Goal: Task Accomplishment & Management: Use online tool/utility

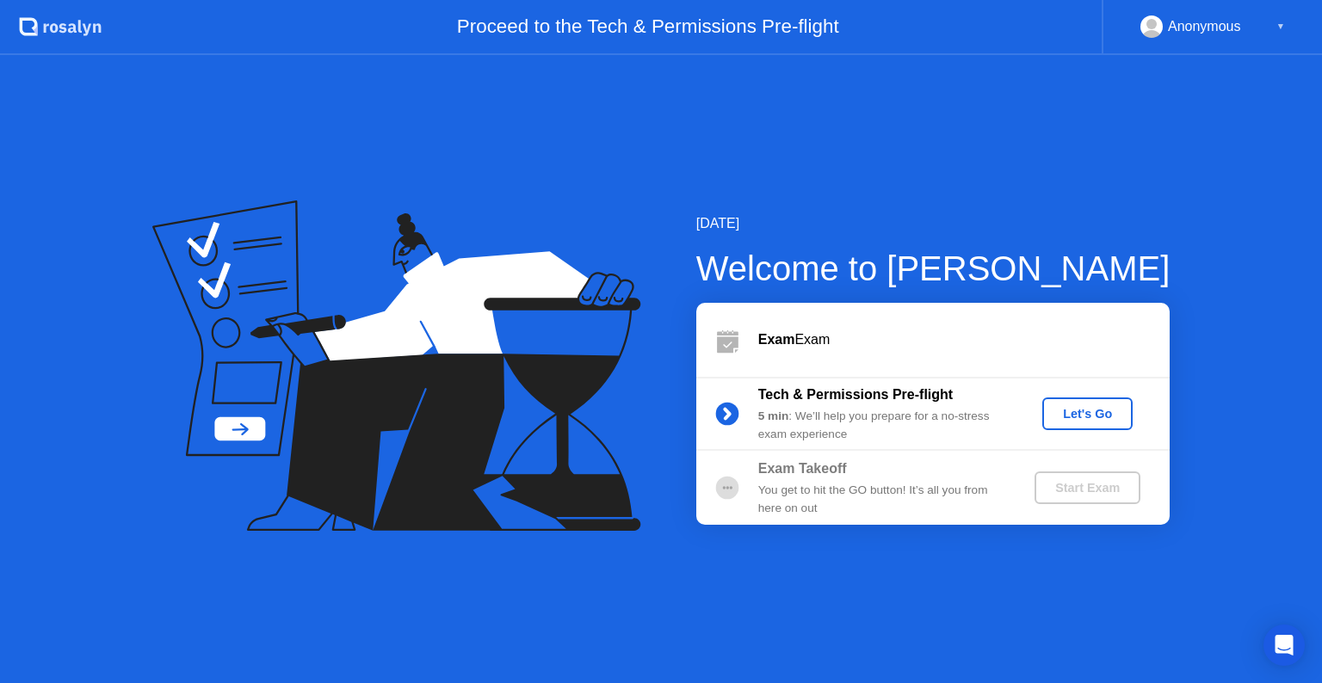
click at [1109, 415] on div "Let's Go" at bounding box center [1087, 414] width 77 height 14
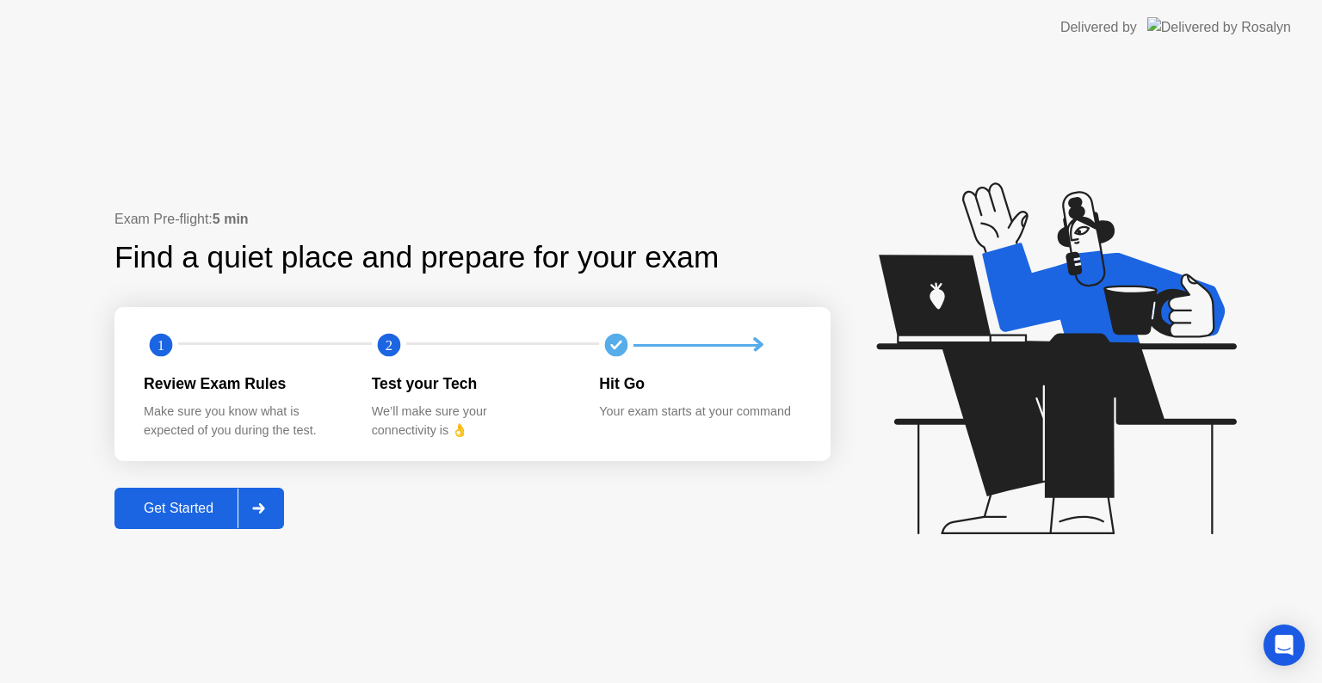
click at [227, 505] on div "Get Started" at bounding box center [179, 508] width 118 height 15
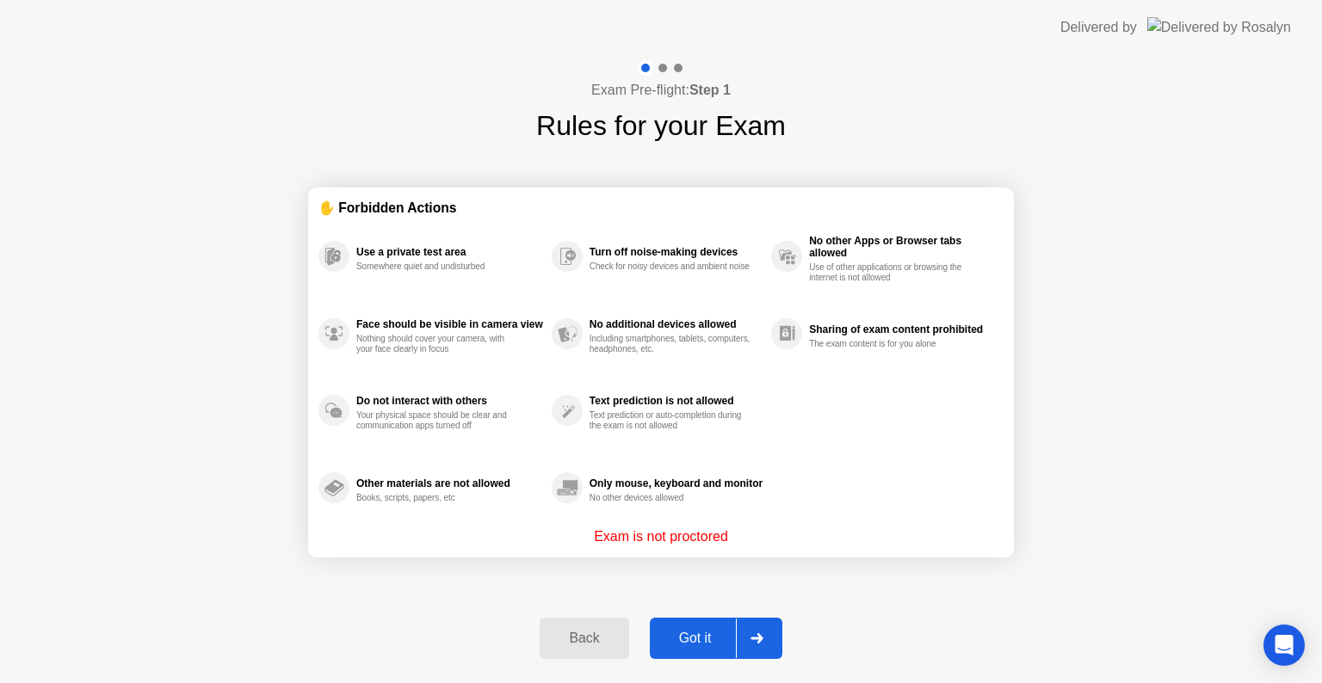
click at [690, 646] on div "Got it" at bounding box center [695, 638] width 81 height 15
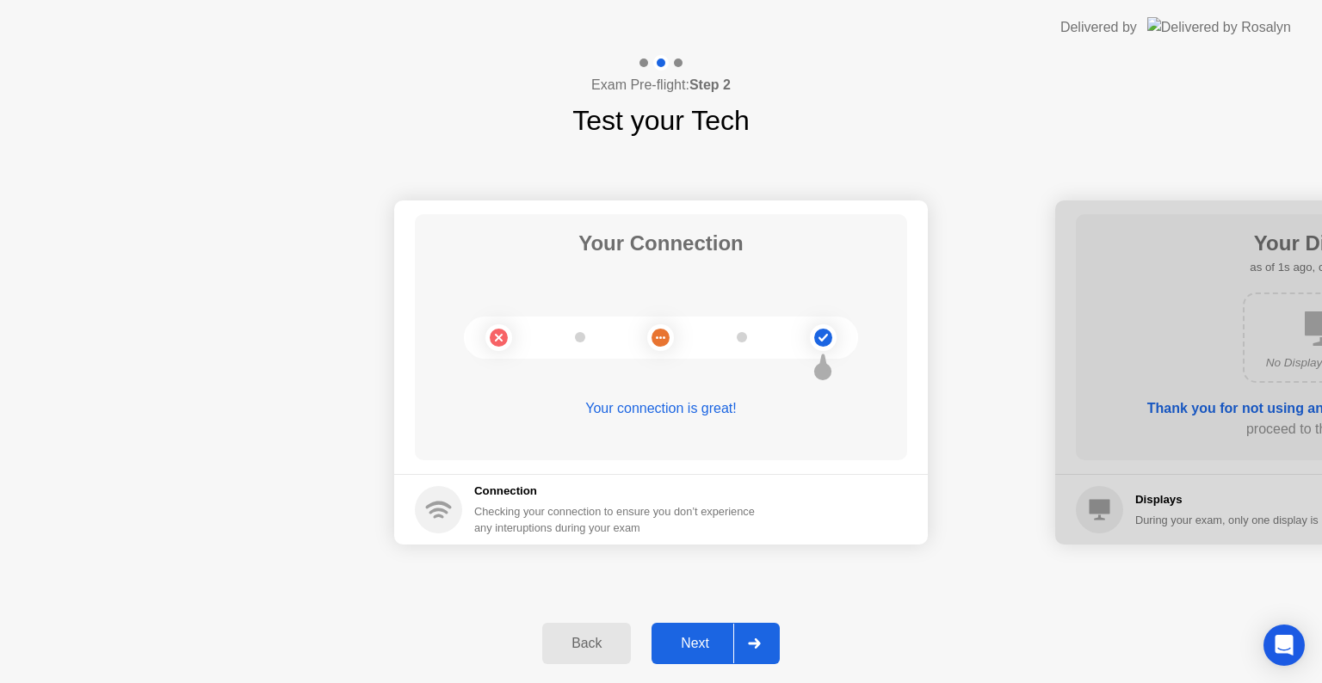
click at [746, 632] on div at bounding box center [753, 644] width 41 height 40
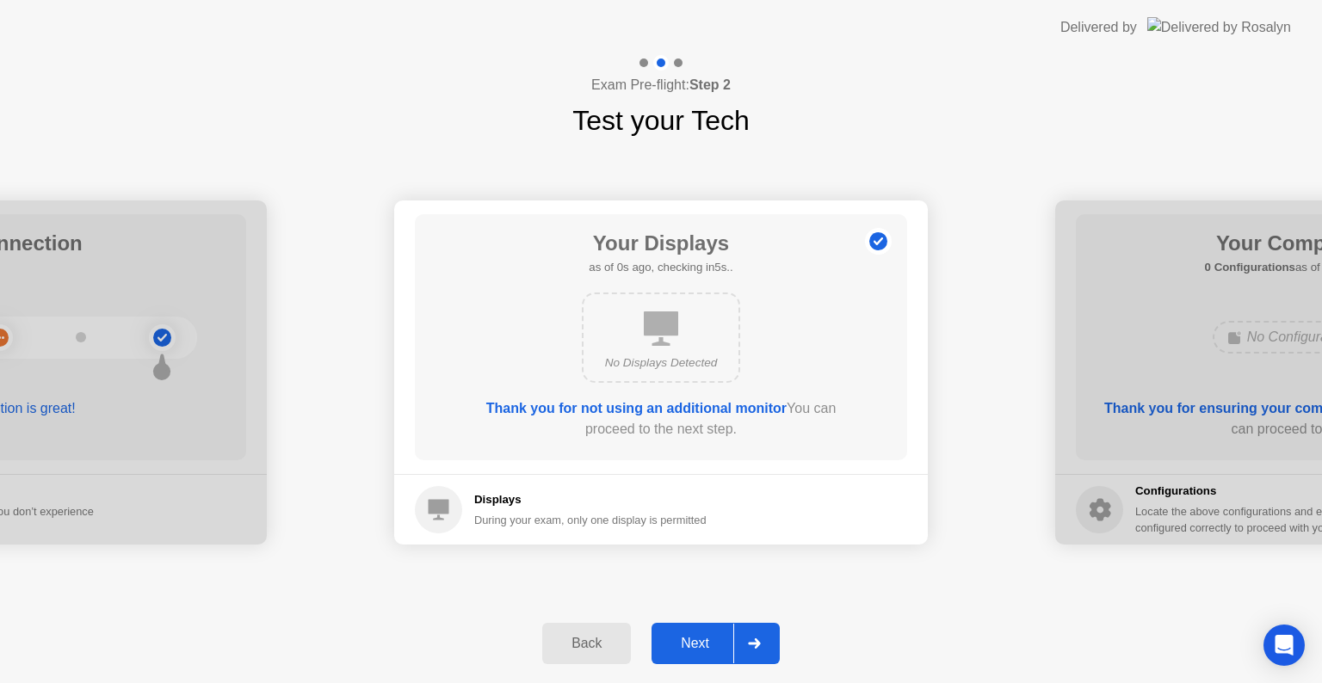
click at [746, 632] on div at bounding box center [753, 644] width 41 height 40
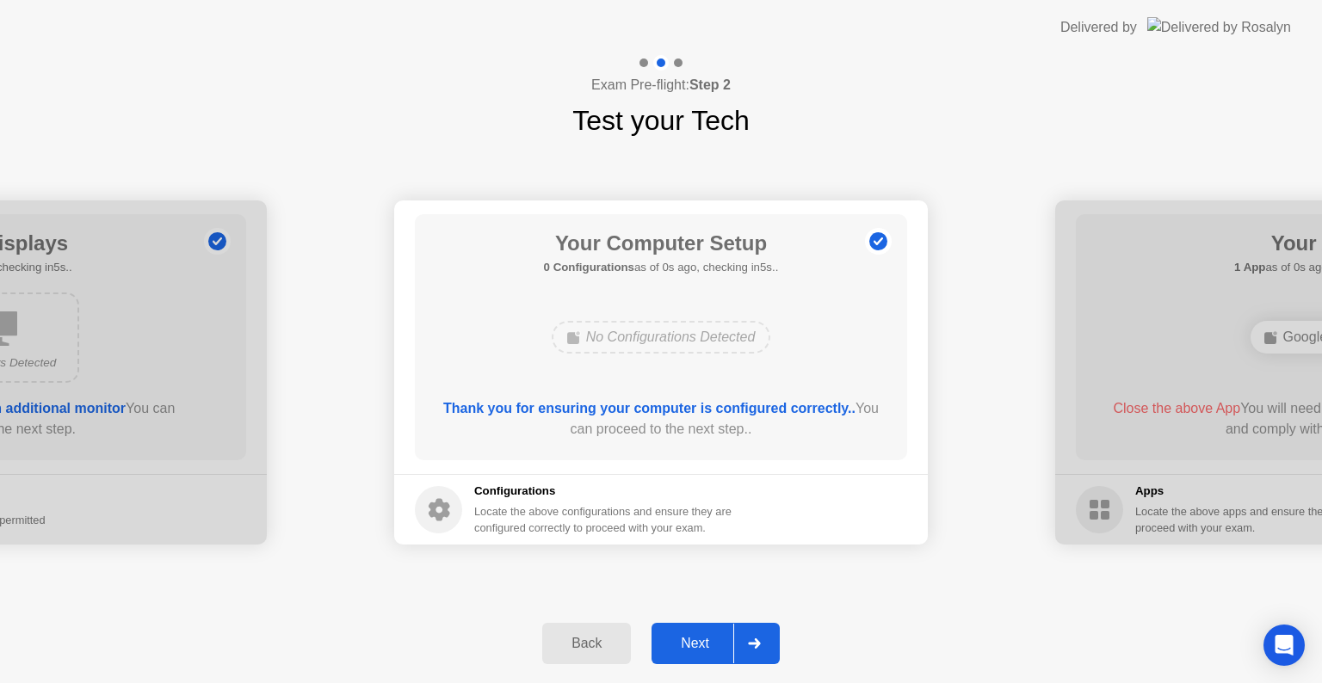
click at [746, 632] on div at bounding box center [753, 644] width 41 height 40
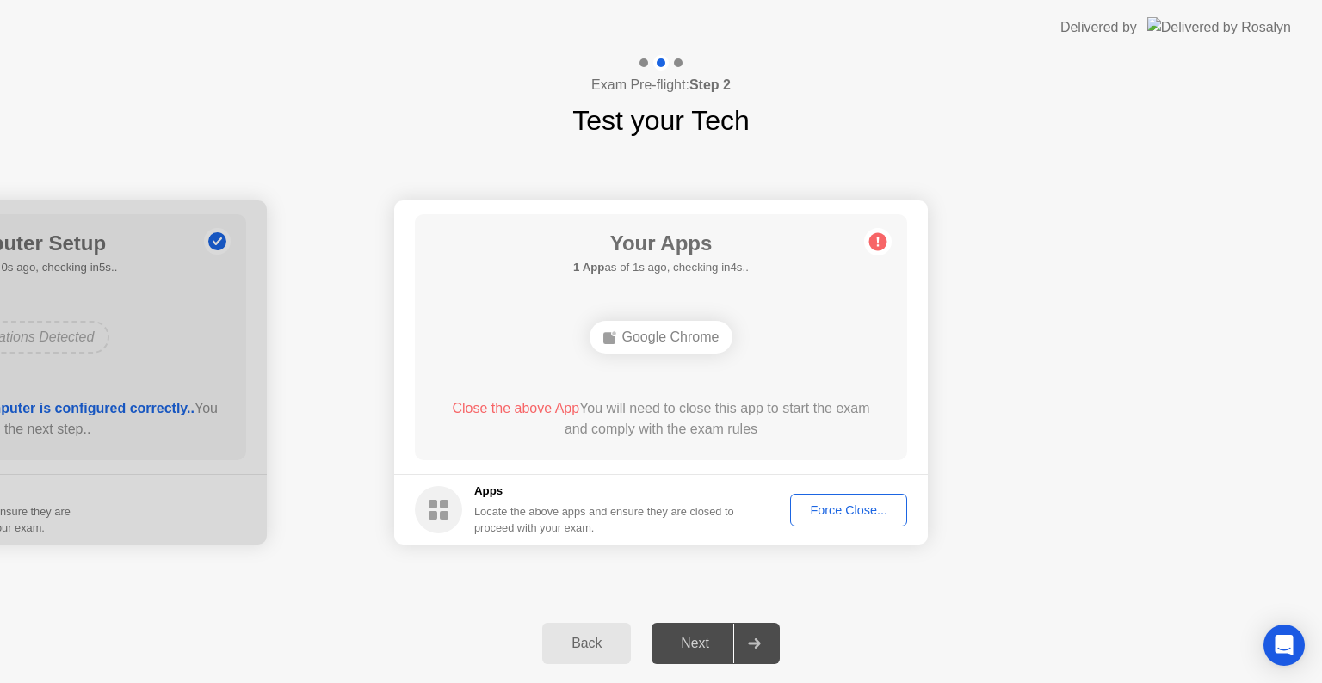
click at [824, 515] on div "Force Close..." at bounding box center [848, 511] width 105 height 14
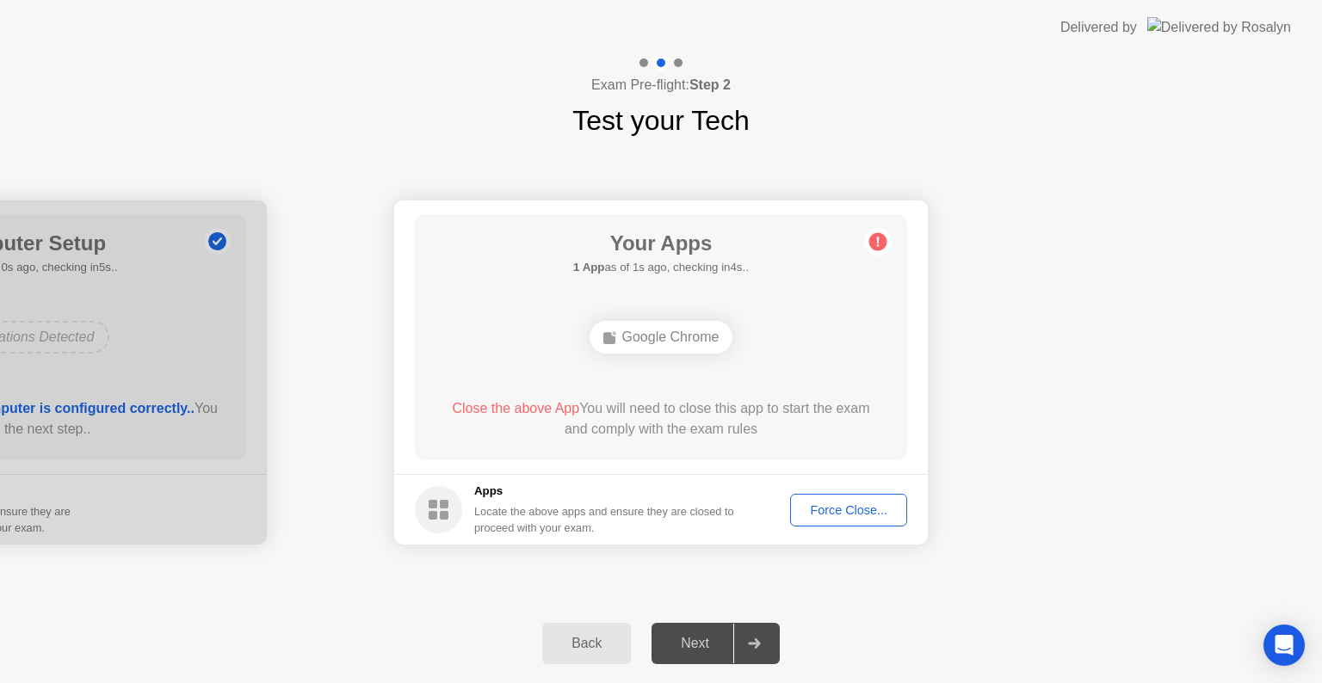
click at [846, 510] on div "Force Close..." at bounding box center [848, 511] width 105 height 14
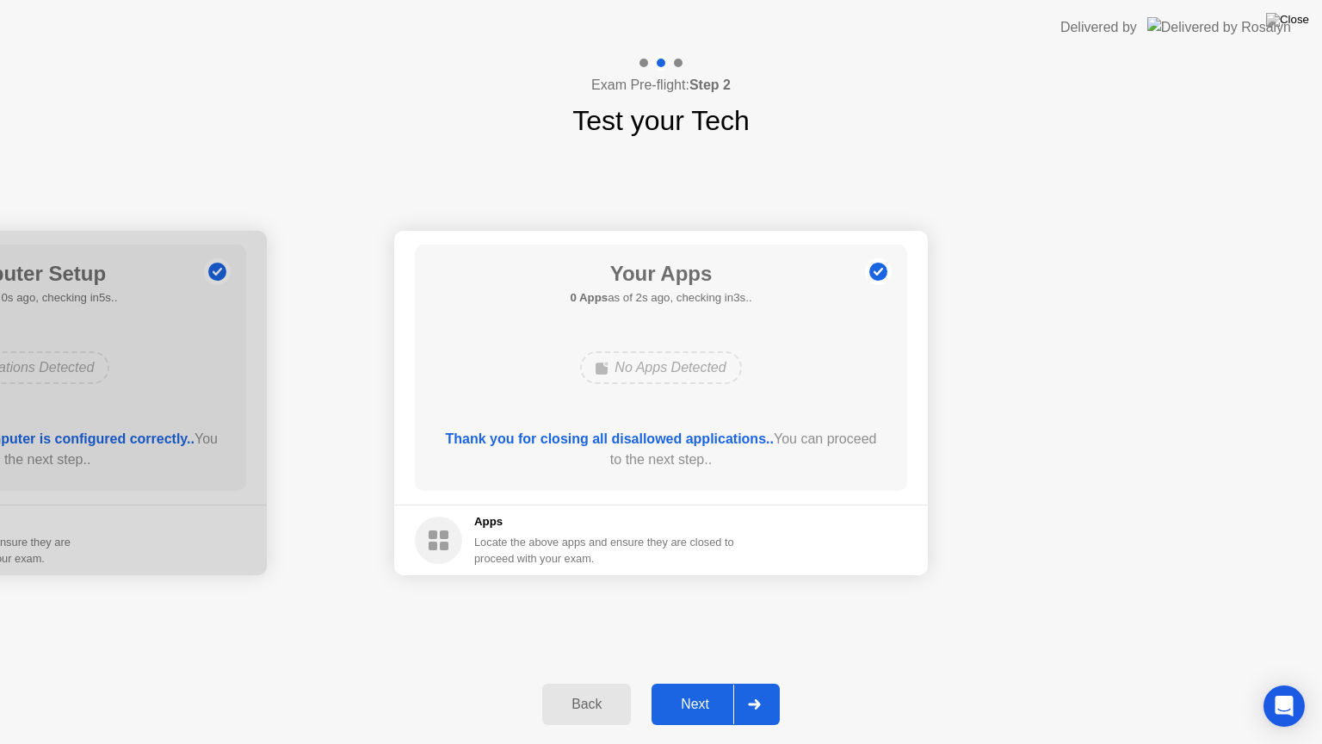
click at [726, 683] on div "Next" at bounding box center [695, 703] width 77 height 15
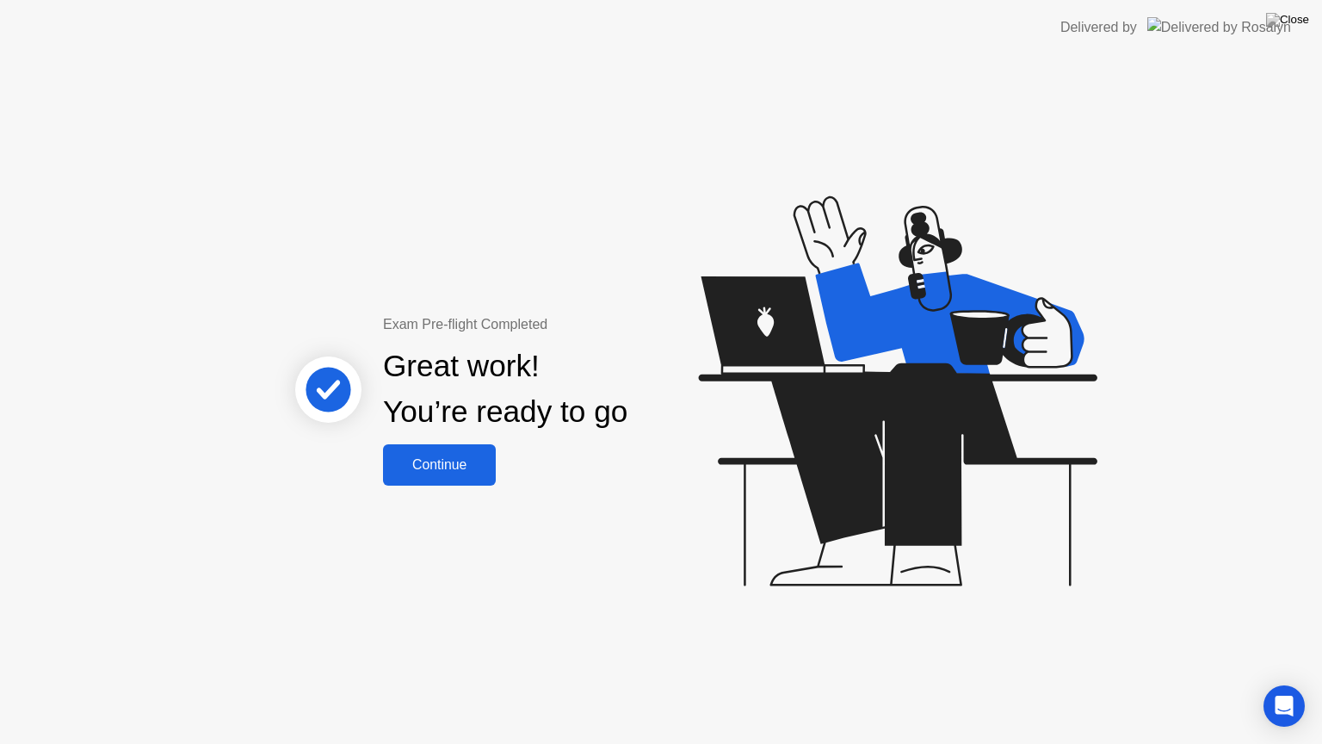
click at [437, 442] on div "Great work! You’re ready to go" at bounding box center [506, 389] width 465 height 109
click at [450, 467] on div "Continue" at bounding box center [439, 464] width 102 height 15
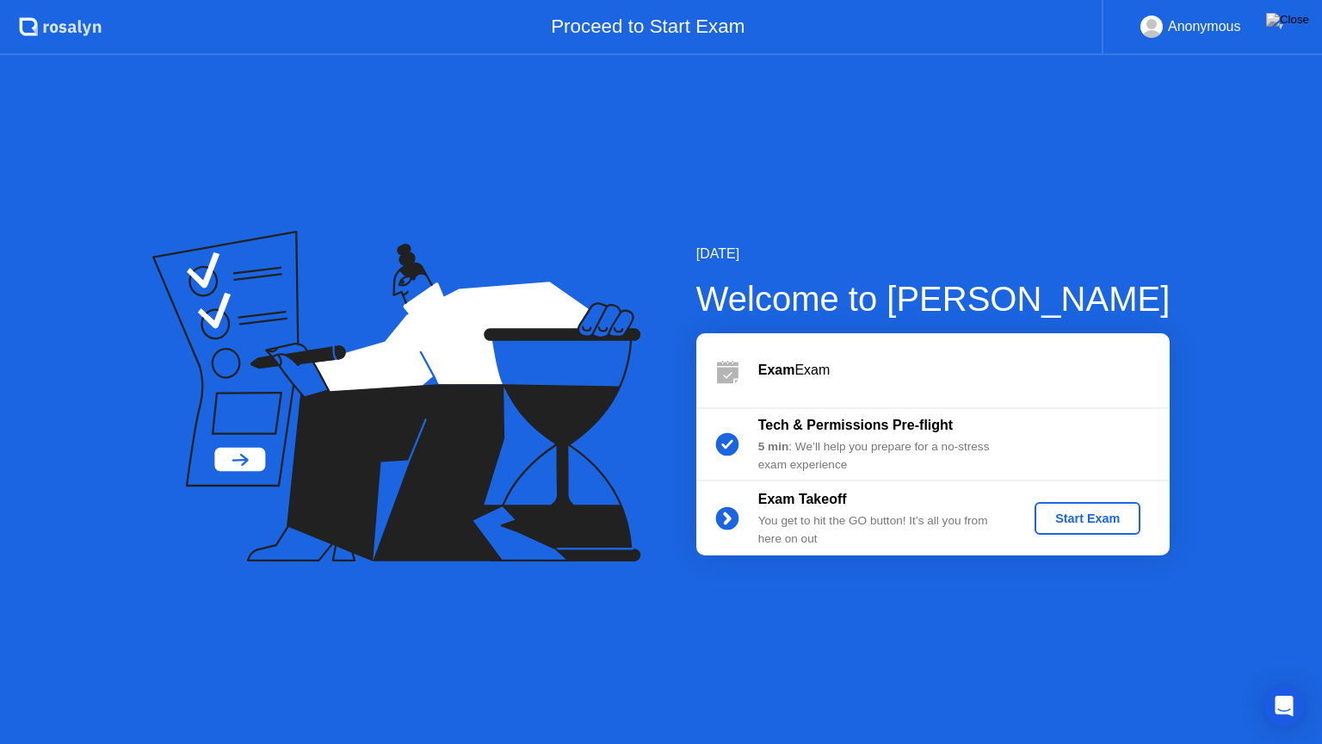
click at [1082, 506] on button "Start Exam" at bounding box center [1088, 518] width 106 height 33
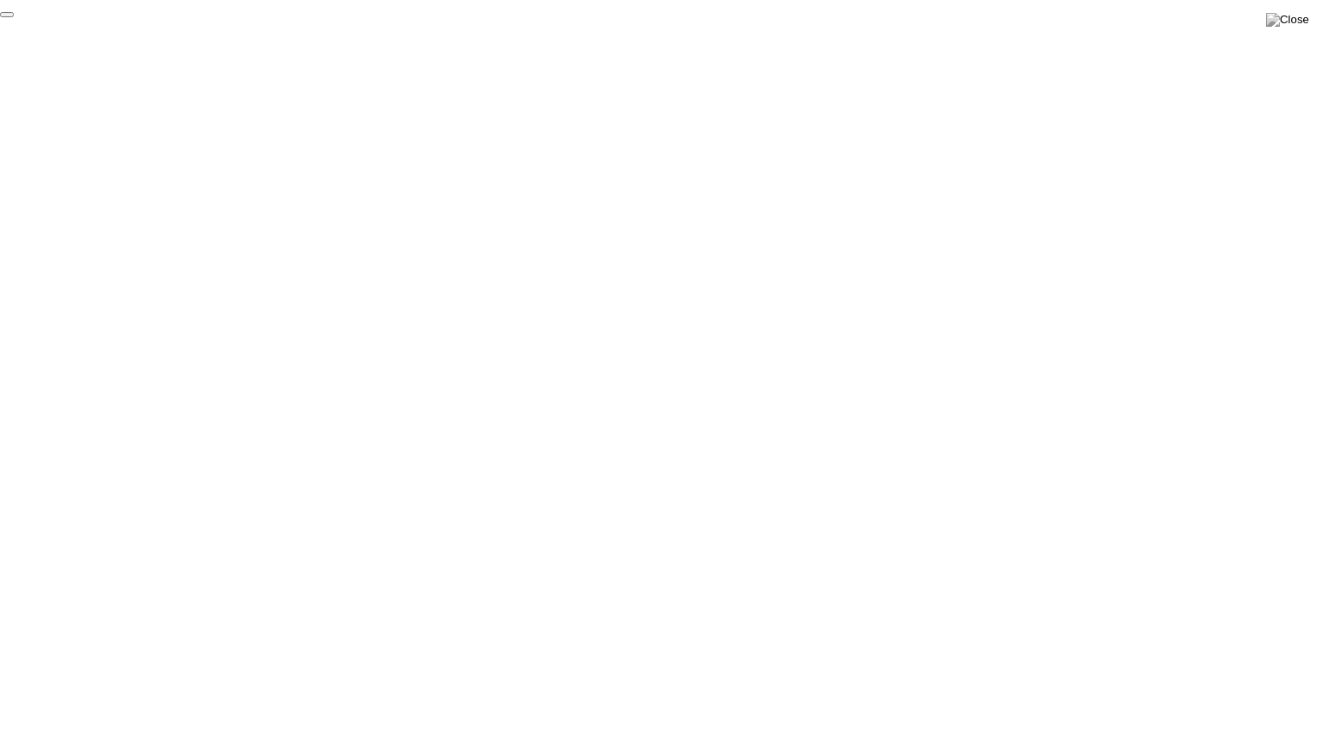
click div "End Proctoring Session"
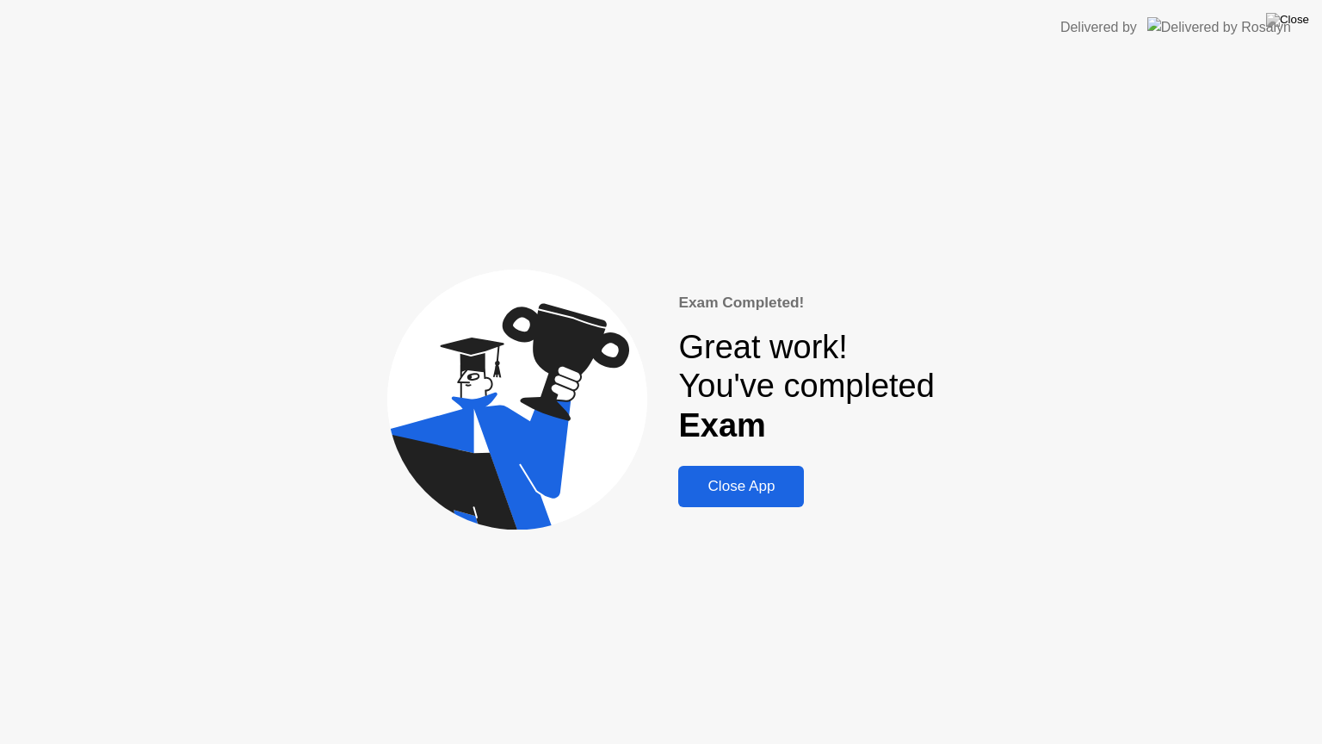
click at [698, 492] on div "Close App" at bounding box center [740, 486] width 115 height 17
